Goal: Task Accomplishment & Management: Use online tool/utility

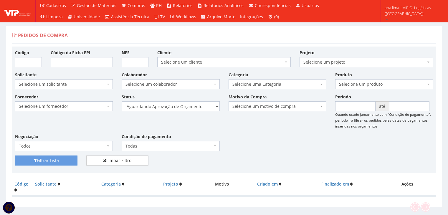
scroll to position [12, 0]
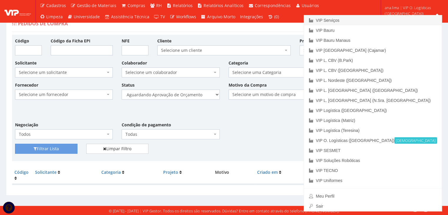
click at [389, 23] on link "VIP Serviços" at bounding box center [373, 20] width 138 height 10
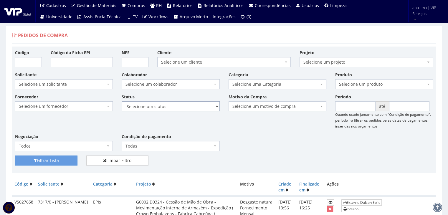
click at [195, 105] on select "Selecione um status Cancelado Aguardando Aprovação Diretoria Pedido Aprovado Ag…" at bounding box center [171, 106] width 98 height 10
select select "1"
click at [122, 101] on select "Selecione um status Cancelado Aguardando Aprovação Diretoria Pedido Aprovado Ag…" at bounding box center [171, 106] width 98 height 10
click at [53, 157] on button "Filtrar Lista" at bounding box center [46, 161] width 62 height 10
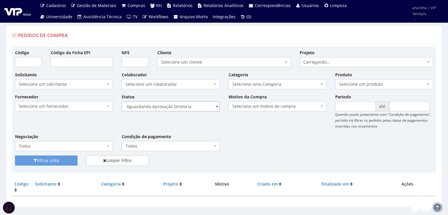
click at [169, 107] on select "Selecione um status Cancelado Aguardando Aprovação Diretoria Pedido Aprovado Ag…" at bounding box center [171, 106] width 98 height 10
select select "4"
click at [122, 101] on select "Selecione um status Cancelado Aguardando Aprovação Diretoria Pedido Aprovado Ag…" at bounding box center [171, 106] width 98 height 10
click at [56, 160] on button "Filtrar Lista" at bounding box center [46, 161] width 62 height 10
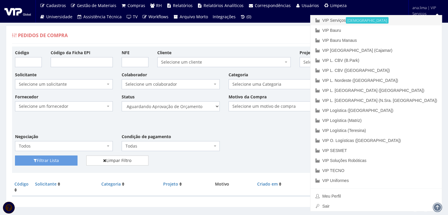
click at [393, 23] on link "VIP Serviços Ativa" at bounding box center [376, 20] width 131 height 10
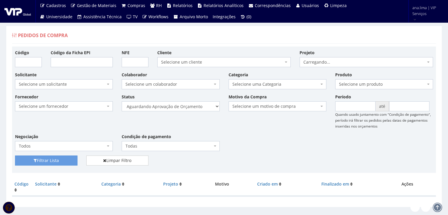
select select "1"
click at [122, 101] on select "Selecione um status Cancelado Aguardando Aprovação Diretoria Pedido Aprovado Ag…" at bounding box center [171, 106] width 98 height 10
click at [61, 160] on button "Filtrar Lista" at bounding box center [46, 161] width 62 height 10
drag, startPoint x: 186, startPoint y: 107, endPoint x: 186, endPoint y: 110, distance: 3.5
click at [186, 107] on select "Selecione um status Cancelado Aguardando Aprovação Diretoria Pedido Aprovado Ag…" at bounding box center [171, 106] width 98 height 10
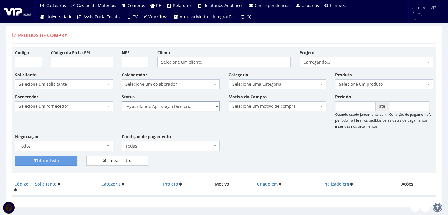
select select "4"
click at [122, 101] on select "Selecione um status Cancelado Aguardando Aprovação Diretoria Pedido Aprovado Ag…" at bounding box center [171, 106] width 98 height 10
click at [63, 157] on button "Filtrar Lista" at bounding box center [46, 161] width 62 height 10
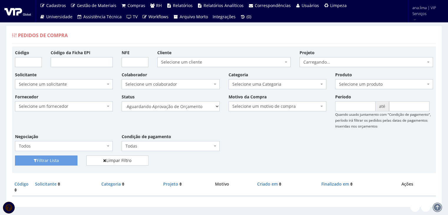
scroll to position [12, 0]
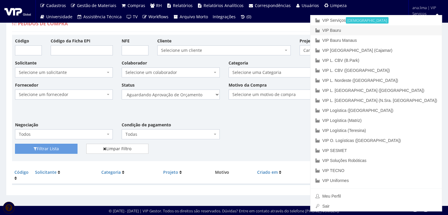
click at [401, 32] on link "VIP Bauru" at bounding box center [376, 30] width 131 height 10
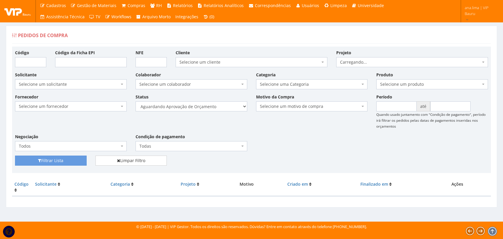
click at [210, 106] on select "Selecione um status Cancelado Aguardando Aprovação Diretoria Pedido Aprovado Ag…" at bounding box center [192, 106] width 112 height 10
select select "1"
click at [136, 101] on select "Selecione um status Cancelado Aguardando Aprovação Diretoria Pedido Aprovado Ag…" at bounding box center [192, 106] width 112 height 10
click at [74, 159] on button "Filtrar Lista" at bounding box center [51, 161] width 72 height 10
click at [207, 104] on select "Selecione um status Cancelado Aguardando Aprovação Diretoria Pedido Aprovado Ag…" at bounding box center [192, 106] width 112 height 10
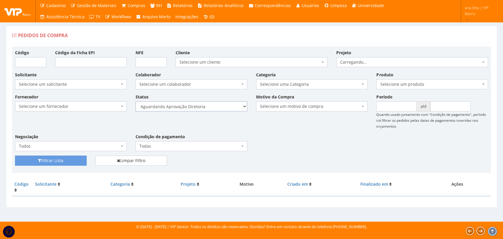
select select "4"
click at [136, 101] on select "Selecione um status Cancelado Aguardando Aprovação Diretoria Pedido Aprovado Ag…" at bounding box center [192, 106] width 112 height 10
click at [71, 160] on button "Filtrar Lista" at bounding box center [51, 161] width 72 height 10
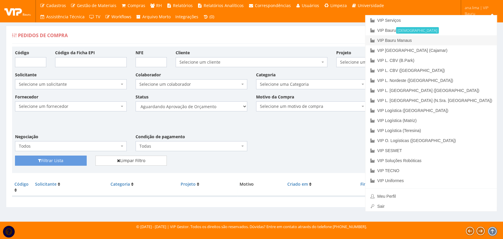
click at [464, 40] on link "VIP Bauru Manaus" at bounding box center [430, 40] width 131 height 10
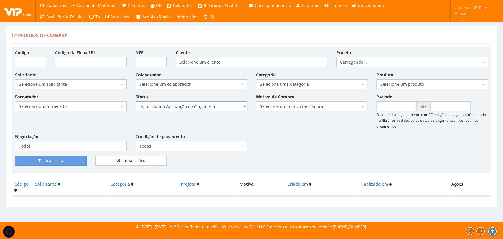
click at [222, 108] on select "Selecione um status Cancelado Aguardando Aprovação Diretoria Pedido Aprovado Ag…" at bounding box center [192, 106] width 112 height 10
select select "1"
click at [136, 101] on select "Selecione um status Cancelado Aguardando Aprovação Diretoria Pedido Aprovado Ag…" at bounding box center [192, 106] width 112 height 10
click at [75, 160] on button "Filtrar Lista" at bounding box center [51, 161] width 72 height 10
drag, startPoint x: 0, startPoint y: 0, endPoint x: 207, endPoint y: 110, distance: 233.9
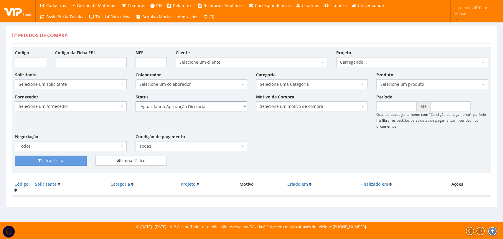
click at [207, 110] on select "Selecione um status Cancelado Aguardando Aprovação Diretoria Pedido Aprovado Ag…" at bounding box center [192, 106] width 112 height 10
select select "4"
click at [136, 101] on select "Selecione um status Cancelado Aguardando Aprovação Diretoria Pedido Aprovado Ag…" at bounding box center [192, 106] width 112 height 10
click at [75, 158] on button "Filtrar Lista" at bounding box center [51, 161] width 72 height 10
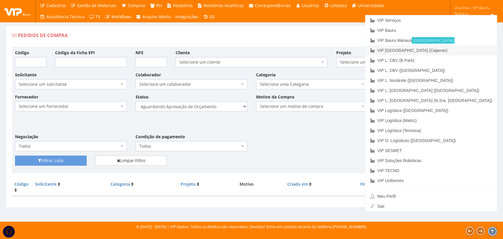
click at [460, 50] on link "VIP [GEOGRAPHIC_DATA] (Cajamar)" at bounding box center [430, 50] width 131 height 10
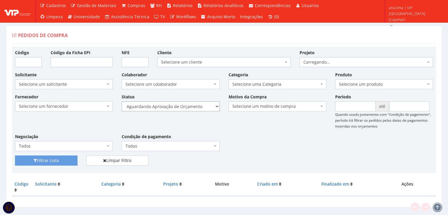
click at [193, 108] on select "Selecione um status Cancelado Aguardando Aprovação Diretoria Pedido Aprovado Ag…" at bounding box center [171, 106] width 98 height 10
select select "1"
click at [122, 101] on select "Selecione um status Cancelado Aguardando Aprovação Diretoria Pedido Aprovado Ag…" at bounding box center [171, 106] width 98 height 10
click at [52, 161] on button "Filtrar Lista" at bounding box center [46, 161] width 62 height 10
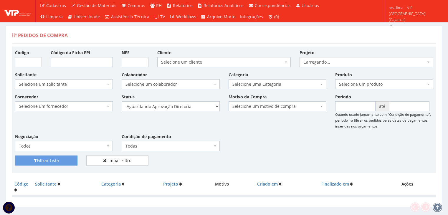
scroll to position [12, 0]
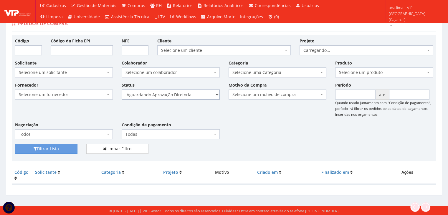
drag, startPoint x: 200, startPoint y: 93, endPoint x: 200, endPoint y: 98, distance: 5.0
click at [200, 93] on select "Selecione um status Cancelado Aguardando Aprovação Diretoria Pedido Aprovado Ag…" at bounding box center [171, 95] width 98 height 10
select select "4"
click at [122, 90] on select "Selecione um status Cancelado Aguardando Aprovação Diretoria Pedido Aprovado Ag…" at bounding box center [171, 95] width 98 height 10
click at [65, 148] on button "Filtrar Lista" at bounding box center [46, 149] width 62 height 10
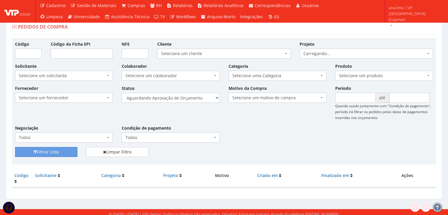
scroll to position [12, 0]
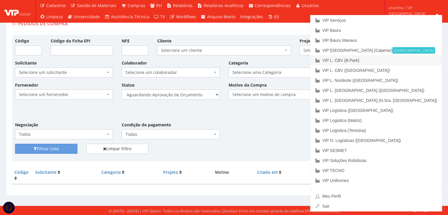
click at [414, 60] on link "VIP L. CBV (B.Park)" at bounding box center [376, 60] width 131 height 10
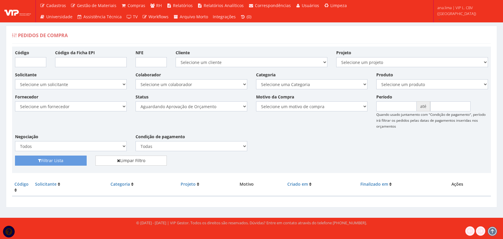
click at [211, 107] on select "Selecione um status Cancelado Aguardando Aprovação Diretoria Pedido Aprovado Ag…" at bounding box center [192, 106] width 112 height 10
select select "1"
click at [136, 101] on select "Selecione um status Cancelado Aguardando Aprovação Diretoria Pedido Aprovado Ag…" at bounding box center [192, 106] width 112 height 10
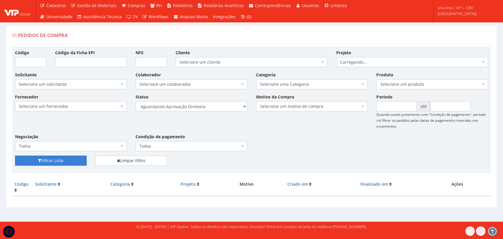
click at [62, 158] on button "Filtrar Lista" at bounding box center [51, 161] width 72 height 10
click at [212, 106] on select "Selecione um status Cancelado Aguardando Aprovação Diretoria Pedido Aprovado Ag…" at bounding box center [192, 106] width 112 height 10
select select "4"
click at [136, 101] on select "Selecione um status Cancelado Aguardando Aprovação Diretoria Pedido Aprovado Ag…" at bounding box center [192, 106] width 112 height 10
click at [75, 162] on button "Filtrar Lista" at bounding box center [51, 161] width 72 height 10
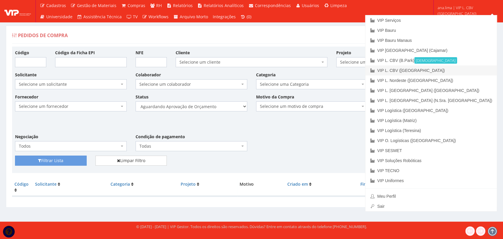
click at [473, 73] on link "VIP L. CBV ([GEOGRAPHIC_DATA])" at bounding box center [430, 70] width 131 height 10
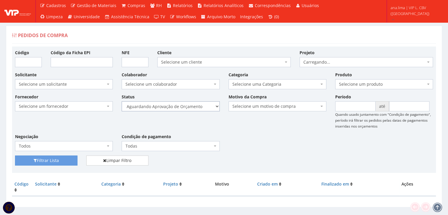
drag, startPoint x: 0, startPoint y: 0, endPoint x: 199, endPoint y: 106, distance: 225.9
click at [199, 106] on select "Selecione um status Cancelado Aguardando Aprovação Diretoria Pedido Aprovado Ag…" at bounding box center [171, 106] width 98 height 10
select select "1"
click at [122, 101] on select "Selecione um status Cancelado Aguardando Aprovação Diretoria Pedido Aprovado Ag…" at bounding box center [171, 106] width 98 height 10
click at [70, 158] on button "Filtrar Lista" at bounding box center [46, 161] width 62 height 10
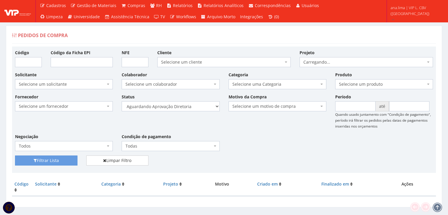
click at [189, 109] on select "Selecione um status Cancelado Aguardando Aprovação Diretoria Pedido Aprovado Ag…" at bounding box center [171, 106] width 98 height 10
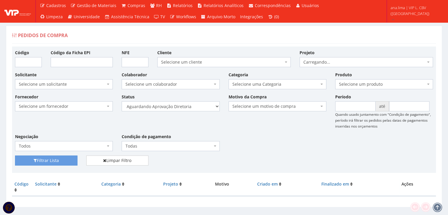
select select "4"
click at [122, 101] on select "Selecione um status Cancelado Aguardando Aprovação Diretoria Pedido Aprovado Ag…" at bounding box center [171, 106] width 98 height 10
click at [64, 164] on button "Filtrar Lista" at bounding box center [46, 161] width 62 height 10
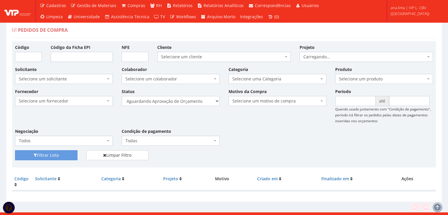
scroll to position [12, 0]
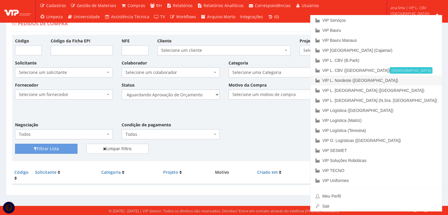
click at [429, 80] on link "VIP L. Nordeste ([GEOGRAPHIC_DATA])" at bounding box center [376, 80] width 131 height 10
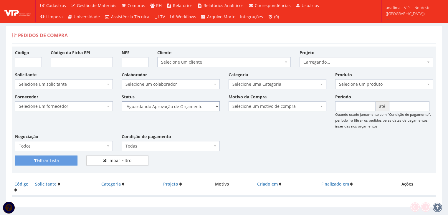
click at [198, 108] on select "Selecione um status Cancelado Aguardando Aprovação Diretoria Pedido Aprovado Ag…" at bounding box center [171, 106] width 98 height 10
select select "1"
click at [122, 101] on select "Selecione um status Cancelado Aguardando Aprovação Diretoria Pedido Aprovado Ag…" at bounding box center [171, 106] width 98 height 10
click at [65, 161] on button "Filtrar Lista" at bounding box center [46, 161] width 62 height 10
drag, startPoint x: 190, startPoint y: 107, endPoint x: 190, endPoint y: 110, distance: 3.2
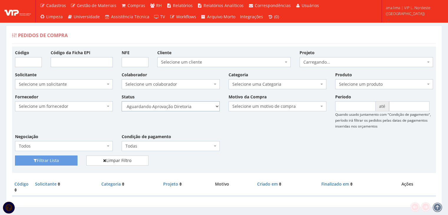
click at [190, 107] on select "Selecione um status Cancelado Aguardando Aprovação Diretoria Pedido Aprovado Ag…" at bounding box center [171, 106] width 98 height 10
select select "4"
click at [122, 101] on select "Selecione um status Cancelado Aguardando Aprovação Diretoria Pedido Aprovado Ag…" at bounding box center [171, 106] width 98 height 10
click at [75, 159] on button "Filtrar Lista" at bounding box center [46, 161] width 62 height 10
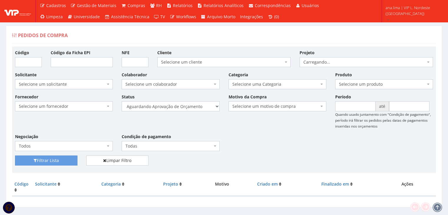
scroll to position [12, 0]
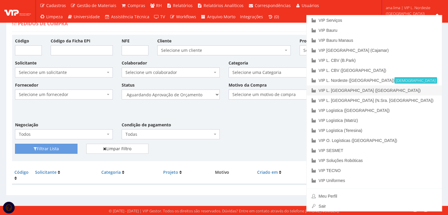
click at [422, 92] on link "VIP L. [GEOGRAPHIC_DATA] ([GEOGRAPHIC_DATA])" at bounding box center [374, 90] width 135 height 10
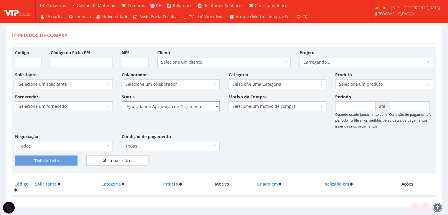
click at [198, 105] on select "Selecione um status Cancelado Aguardando Aprovação Diretoria Pedido Aprovado Ag…" at bounding box center [171, 106] width 98 height 10
click at [122, 101] on select "Selecione um status Cancelado Aguardando Aprovação Diretoria Pedido Aprovado Ag…" at bounding box center [171, 106] width 98 height 10
click at [187, 108] on select "Selecione um status Cancelado Aguardando Aprovação Diretoria Pedido Aprovado Ag…" at bounding box center [171, 106] width 98 height 10
select select "1"
click at [122, 101] on select "Selecione um status Cancelado Aguardando Aprovação Diretoria Pedido Aprovado Ag…" at bounding box center [171, 106] width 98 height 10
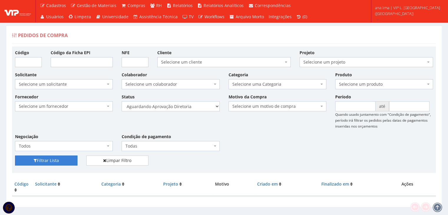
click at [65, 160] on button "Filtrar Lista" at bounding box center [46, 161] width 62 height 10
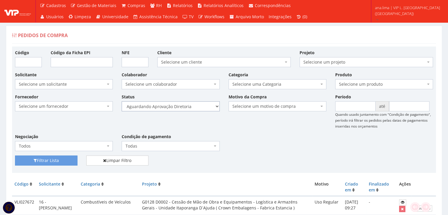
click at [187, 107] on select "Selecione um status Cancelado Aguardando Aprovação Diretoria Pedido Aprovado Ag…" at bounding box center [171, 106] width 98 height 10
select select "4"
click at [122, 101] on select "Selecione um status Cancelado Aguardando Aprovação Diretoria Pedido Aprovado Ag…" at bounding box center [171, 106] width 98 height 10
click at [68, 160] on button "Filtrar Lista" at bounding box center [46, 161] width 62 height 10
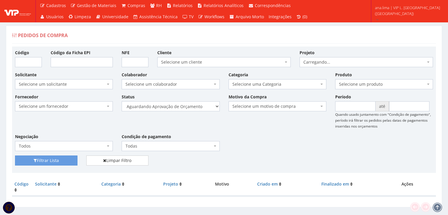
scroll to position [12, 0]
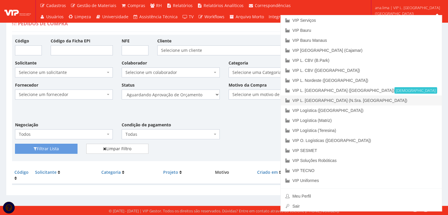
click at [421, 102] on link "VIP L. [GEOGRAPHIC_DATA] (N.Sra. [GEOGRAPHIC_DATA])" at bounding box center [361, 100] width 161 height 10
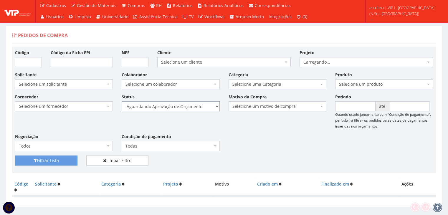
drag, startPoint x: 0, startPoint y: 0, endPoint x: 196, endPoint y: 110, distance: 224.8
click at [197, 107] on select "Selecione um status Cancelado Aguardando Aprovação Diretoria Pedido Aprovado Ag…" at bounding box center [171, 106] width 98 height 10
select select "1"
click at [122, 101] on select "Selecione um status Cancelado Aguardando Aprovação Diretoria Pedido Aprovado Ag…" at bounding box center [171, 106] width 98 height 10
click at [60, 158] on button "Filtrar Lista" at bounding box center [46, 161] width 62 height 10
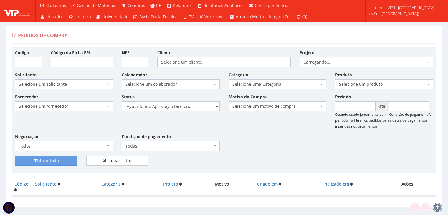
scroll to position [12, 0]
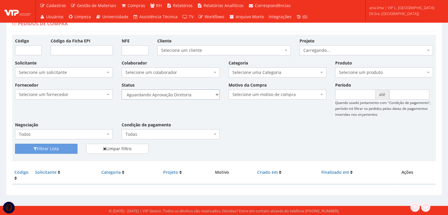
click at [187, 95] on select "Selecione um status Cancelado Aguardando Aprovação Diretoria Pedido Aprovado Ag…" at bounding box center [171, 95] width 98 height 10
select select "4"
click at [122, 90] on select "Selecione um status Cancelado Aguardando Aprovação Diretoria Pedido Aprovado Ag…" at bounding box center [171, 95] width 98 height 10
click at [67, 146] on button "Filtrar Lista" at bounding box center [46, 149] width 62 height 10
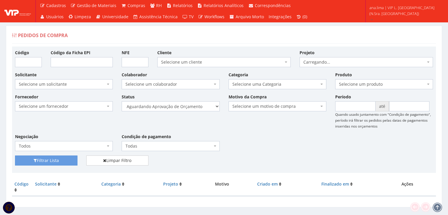
scroll to position [12, 0]
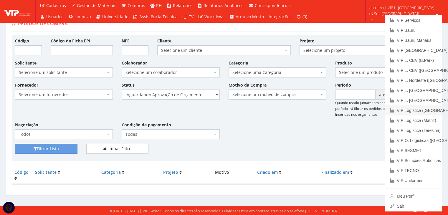
click at [421, 111] on link "VIP Logística ([GEOGRAPHIC_DATA])" at bounding box center [413, 111] width 57 height 10
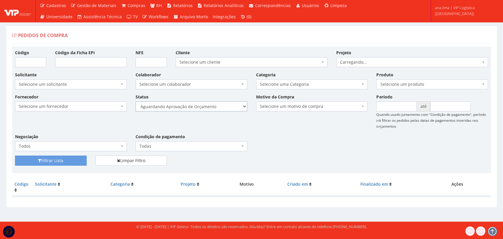
drag, startPoint x: 0, startPoint y: 0, endPoint x: 216, endPoint y: 108, distance: 241.5
click at [218, 104] on select "Selecione um status Cancelado Aguardando Aprovação Diretoria Pedido Aprovado Ag…" at bounding box center [192, 106] width 112 height 10
select select "1"
click at [136, 101] on select "Selecione um status Cancelado Aguardando Aprovação Diretoria Pedido Aprovado Ag…" at bounding box center [192, 106] width 112 height 10
click at [68, 161] on button "Filtrar Lista" at bounding box center [51, 161] width 72 height 10
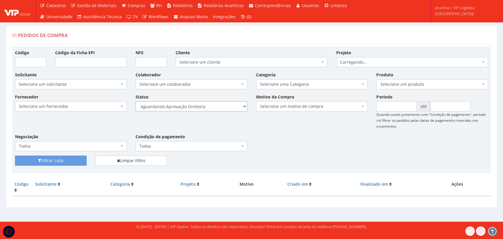
click at [206, 107] on select "Selecione um status Cancelado Aguardando Aprovação Diretoria Pedido Aprovado Ag…" at bounding box center [192, 106] width 112 height 10
select select "4"
click at [136, 101] on select "Selecione um status Cancelado Aguardando Aprovação Diretoria Pedido Aprovado Ag…" at bounding box center [192, 106] width 112 height 10
drag, startPoint x: 77, startPoint y: 158, endPoint x: 154, endPoint y: 136, distance: 80.4
click at [77, 158] on button "Filtrar Lista" at bounding box center [51, 161] width 72 height 10
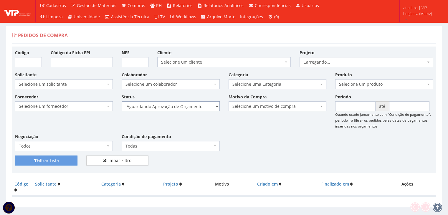
click at [186, 108] on select "Selecione um status Cancelado Aguardando Aprovação Diretoria Pedido Aprovado Ag…" at bounding box center [171, 106] width 98 height 10
select select "1"
click at [122, 101] on select "Selecione um status Cancelado Aguardando Aprovação Diretoria Pedido Aprovado Ag…" at bounding box center [171, 106] width 98 height 10
click at [63, 159] on button "Filtrar Lista" at bounding box center [46, 161] width 62 height 10
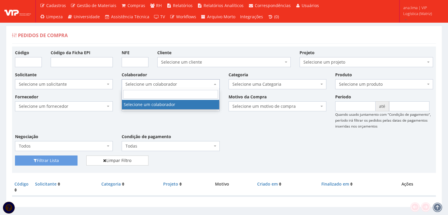
click at [184, 86] on span "Selecione um colaborador" at bounding box center [169, 84] width 87 height 6
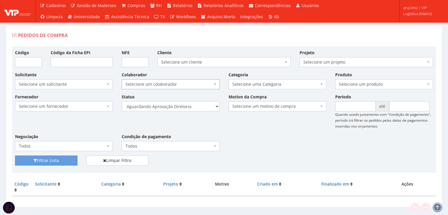
click at [184, 86] on span "Selecione um colaborador" at bounding box center [169, 84] width 87 height 6
click at [195, 111] on select "Selecione um status Cancelado Aguardando Aprovação Diretoria Pedido Aprovado Ag…" at bounding box center [171, 106] width 98 height 10
click at [122, 101] on select "Selecione um status Cancelado Aguardando Aprovação Diretoria Pedido Aprovado Ag…" at bounding box center [171, 106] width 98 height 10
click at [62, 162] on button "Filtrar Lista" at bounding box center [46, 161] width 62 height 10
drag, startPoint x: 0, startPoint y: 0, endPoint x: 193, endPoint y: 110, distance: 222.2
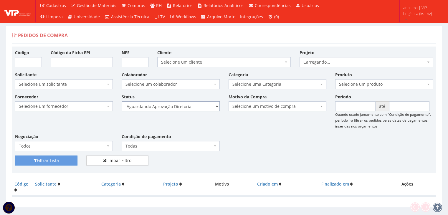
click at [190, 108] on select "Selecione um status Cancelado Aguardando Aprovação Diretoria Pedido Aprovado Ag…" at bounding box center [171, 106] width 98 height 10
select select "4"
click at [122, 101] on select "Selecione um status Cancelado Aguardando Aprovação Diretoria Pedido Aprovado Ag…" at bounding box center [171, 106] width 98 height 10
click at [75, 161] on button "Filtrar Lista" at bounding box center [46, 161] width 62 height 10
drag, startPoint x: 0, startPoint y: 0, endPoint x: 195, endPoint y: 111, distance: 223.9
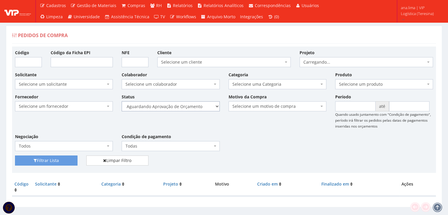
click at [195, 109] on select "Selecione um status Cancelado Aguardando Aprovação Diretoria Pedido Aprovado Ag…" at bounding box center [171, 106] width 98 height 10
select select "1"
click at [122, 101] on select "Selecione um status Cancelado Aguardando Aprovação Diretoria Pedido Aprovado Ag…" at bounding box center [171, 106] width 98 height 10
click at [72, 161] on button "Filtrar Lista" at bounding box center [46, 161] width 62 height 10
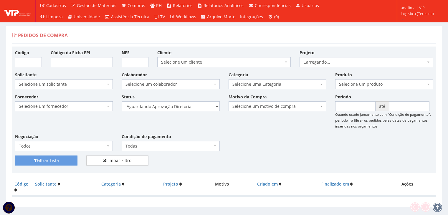
click at [195, 108] on select "Selecione um status Cancelado Aguardando Aprovação Diretoria Pedido Aprovado Ag…" at bounding box center [171, 106] width 98 height 10
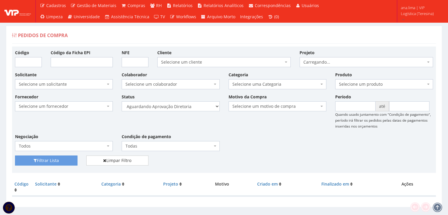
select select "4"
click at [122, 101] on select "Selecione um status Cancelado Aguardando Aprovação Diretoria Pedido Aprovado Ag…" at bounding box center [171, 106] width 98 height 10
drag, startPoint x: 58, startPoint y: 160, endPoint x: 174, endPoint y: 146, distance: 117.6
click at [59, 159] on button "Filtrar Lista" at bounding box center [46, 161] width 62 height 10
click at [191, 108] on select "Selecione um status Cancelado Aguardando Aprovação Diretoria Pedido Aprovado Ag…" at bounding box center [171, 106] width 98 height 10
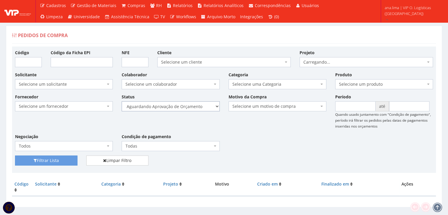
select select "1"
click at [122, 101] on select "Selecione um status Cancelado Aguardando Aprovação Diretoria Pedido Aprovado Ag…" at bounding box center [171, 106] width 98 height 10
click at [66, 163] on button "Filtrar Lista" at bounding box center [46, 161] width 62 height 10
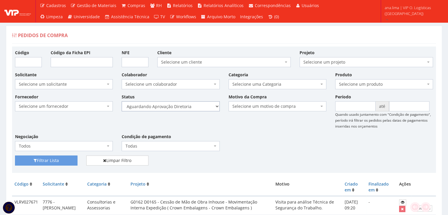
drag, startPoint x: 193, startPoint y: 105, endPoint x: 193, endPoint y: 110, distance: 5.0
click at [193, 105] on select "Selecione um status Cancelado Aguardando Aprovação Diretoria Pedido Aprovado Ag…" at bounding box center [171, 106] width 98 height 10
select select "4"
click at [122, 101] on select "Selecione um status Cancelado Aguardando Aprovação Diretoria Pedido Aprovado Ag…" at bounding box center [171, 106] width 98 height 10
click at [71, 159] on button "Filtrar Lista" at bounding box center [46, 161] width 62 height 10
